Goal: Transaction & Acquisition: Book appointment/travel/reservation

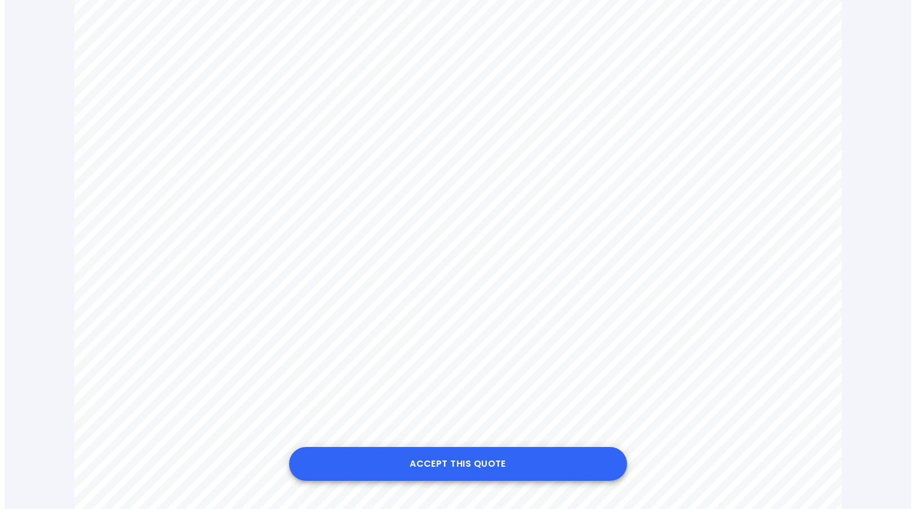
scroll to position [563, 0]
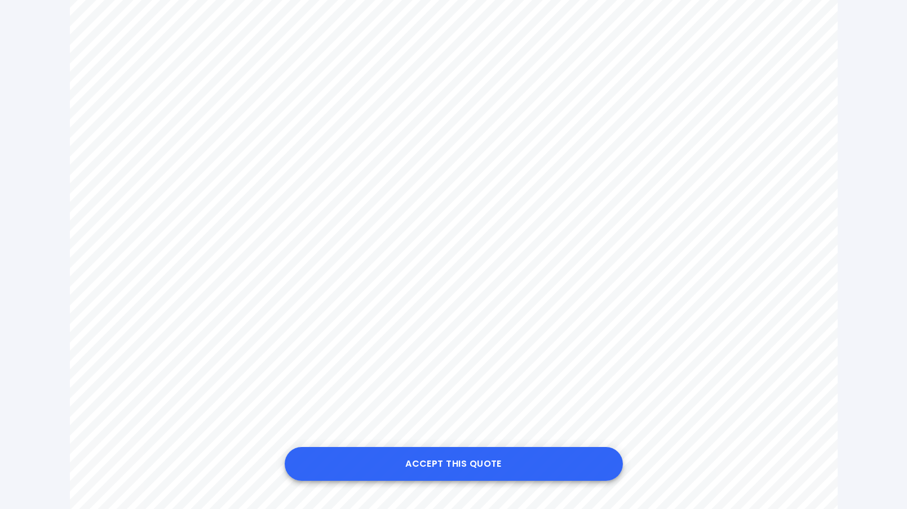
click at [453, 459] on button "Accept this Quote" at bounding box center [454, 464] width 338 height 34
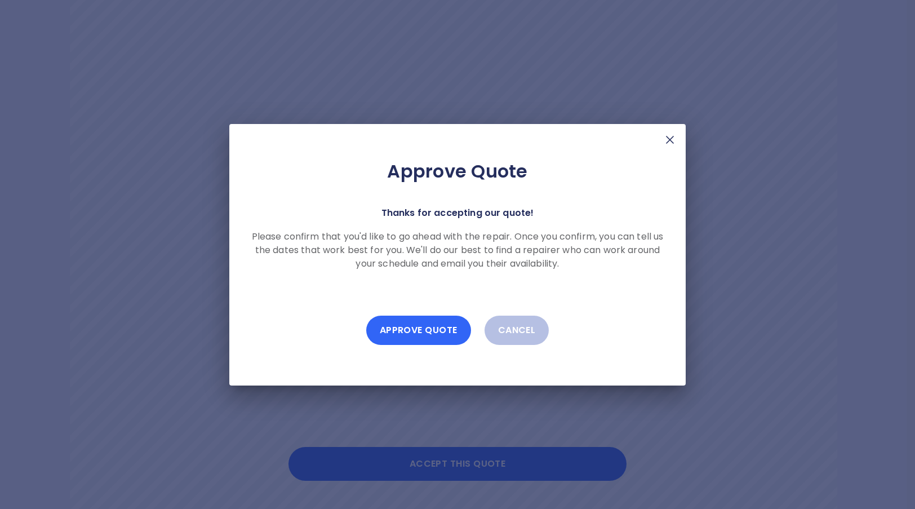
click at [416, 333] on button "Approve Quote" at bounding box center [418, 330] width 105 height 29
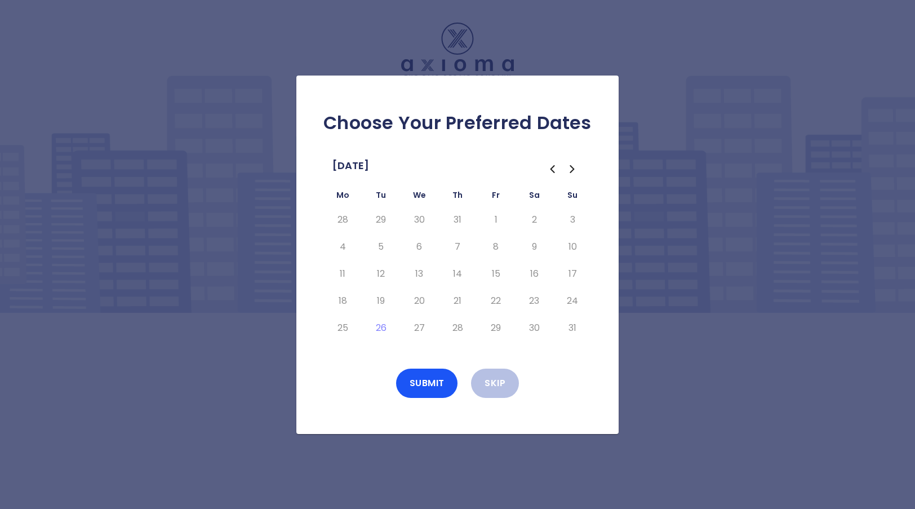
click at [572, 168] on icon "Go to the Next Month" at bounding box center [573, 169] width 14 height 14
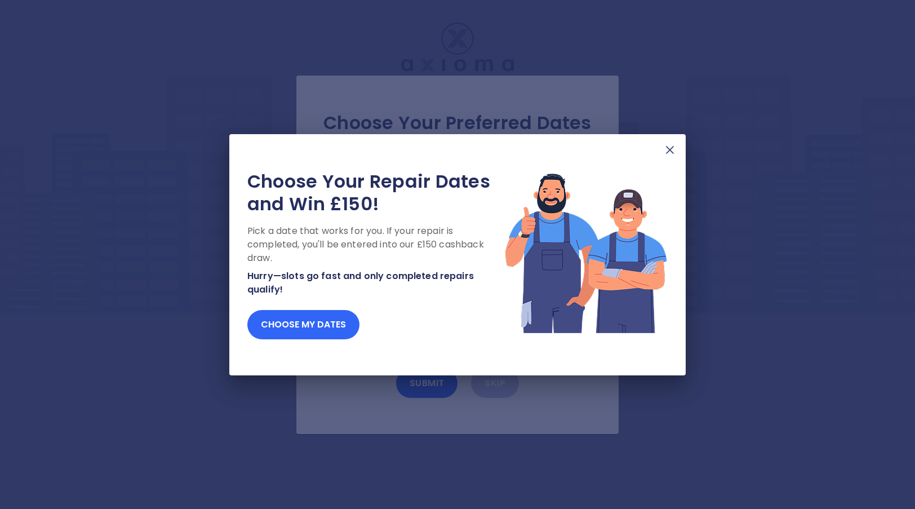
click at [292, 322] on button "Choose my dates" at bounding box center [303, 324] width 112 height 29
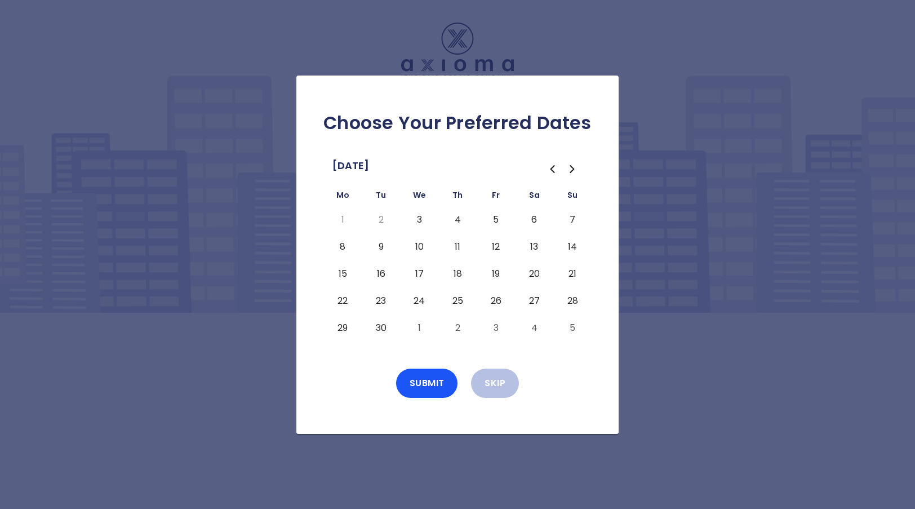
click at [459, 218] on button "4" at bounding box center [457, 220] width 20 height 18
click at [505, 388] on button "Skip" at bounding box center [495, 382] width 48 height 29
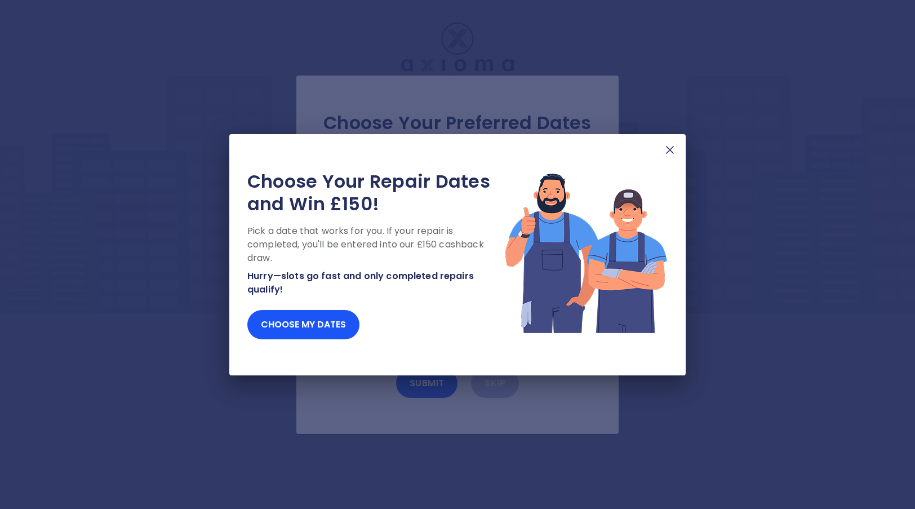
click at [672, 155] on img at bounding box center [670, 150] width 14 height 14
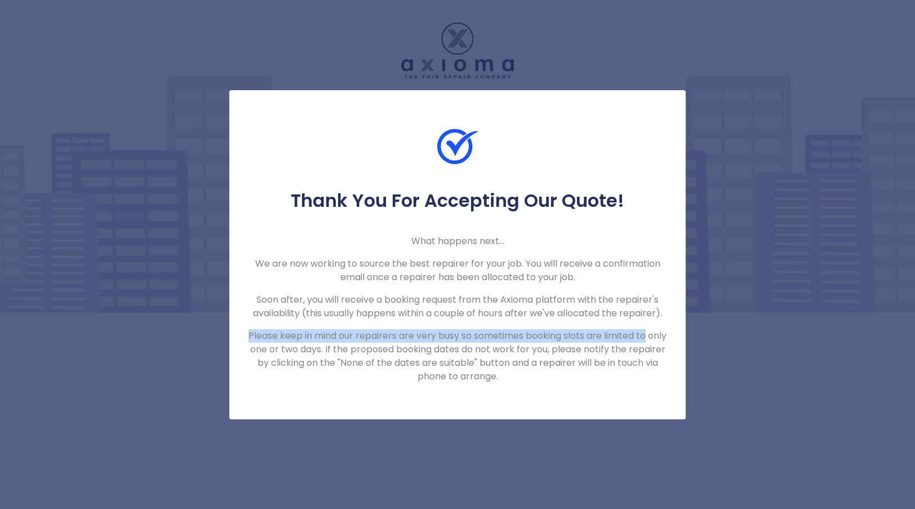
click at [705, 320] on div "Thank You For Accepting Our Quote! What happens next... We are now working to s…" at bounding box center [457, 254] width 915 height 509
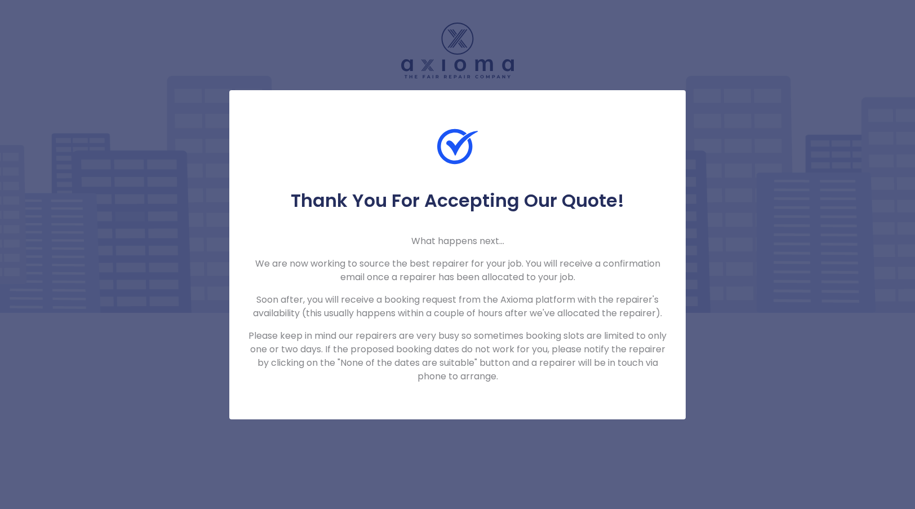
drag, startPoint x: 392, startPoint y: 371, endPoint x: 418, endPoint y: 374, distance: 26.0
click at [404, 373] on p "Please keep in mind our repairers are very busy so sometimes booking slots are …" at bounding box center [457, 356] width 420 height 54
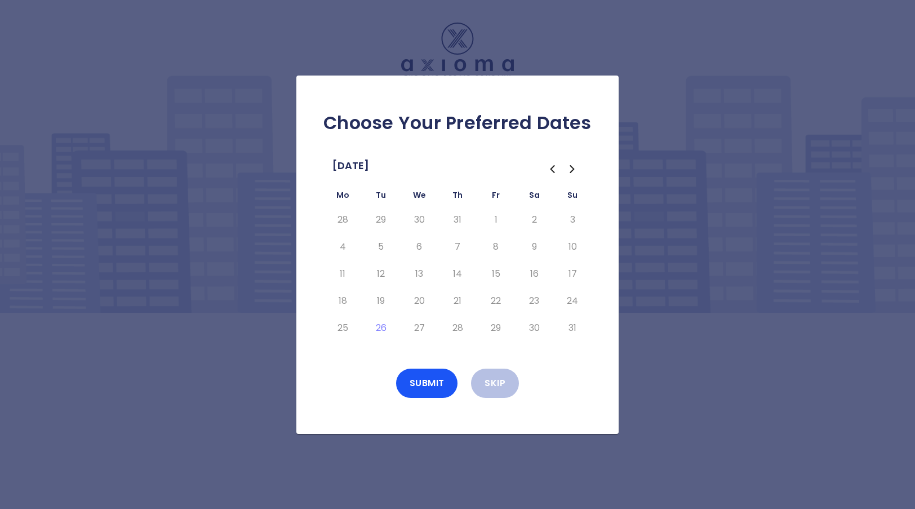
click at [573, 168] on icon "Go to the Next Month" at bounding box center [571, 169] width 3 height 7
click at [459, 222] on button "4" at bounding box center [457, 220] width 20 height 18
click at [416, 370] on button "Submit" at bounding box center [427, 382] width 62 height 29
